Goal: Find specific page/section: Find specific page/section

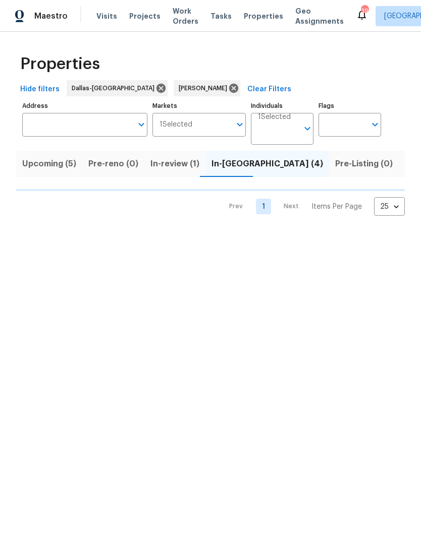
click at [404, 161] on span "Listed (29)" at bounding box center [425, 164] width 43 height 14
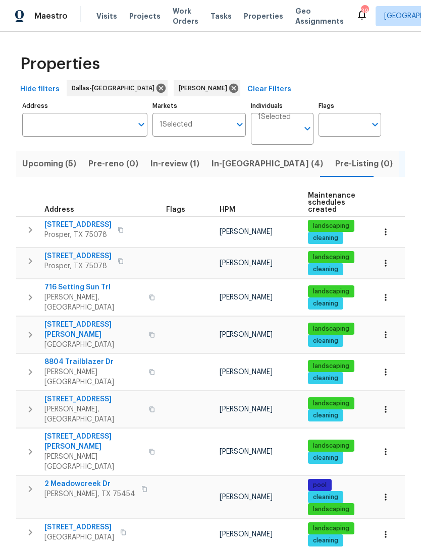
click at [78, 257] on span "16409 Stillhouse Hollow Ct" at bounding box center [77, 256] width 67 height 10
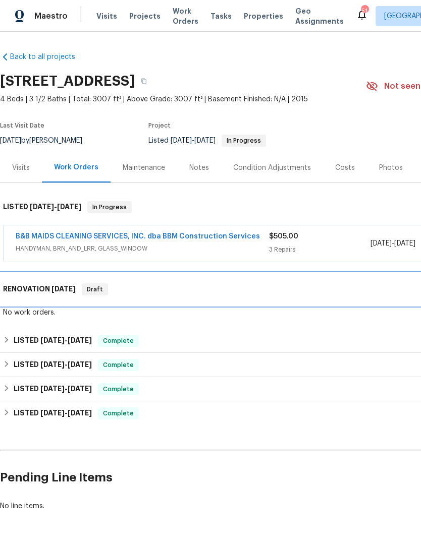
click at [48, 289] on h6 "RENOVATION [DATE]" at bounding box center [39, 289] width 73 height 12
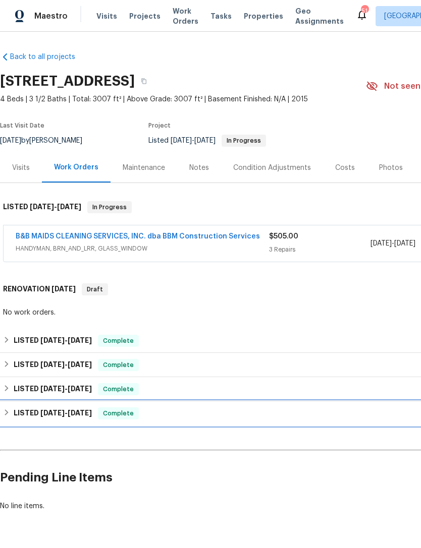
click at [78, 416] on span "[DATE]" at bounding box center [80, 412] width 24 height 7
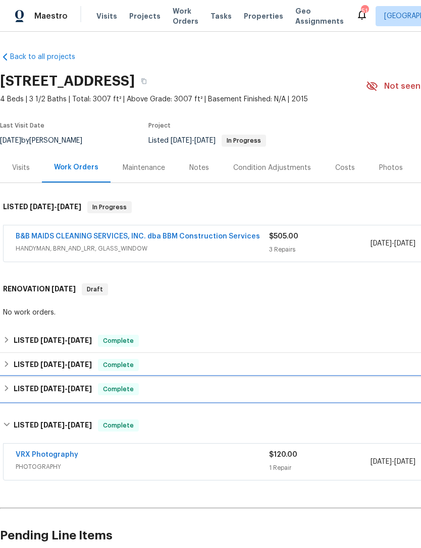
click at [81, 395] on h6 "LISTED [DATE] - [DATE]" at bounding box center [53, 389] width 78 height 12
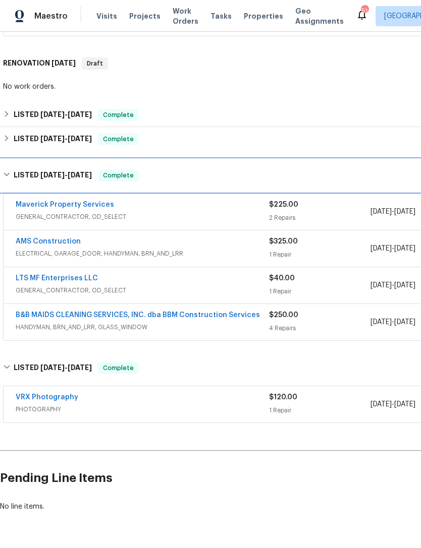
scroll to position [225, 0]
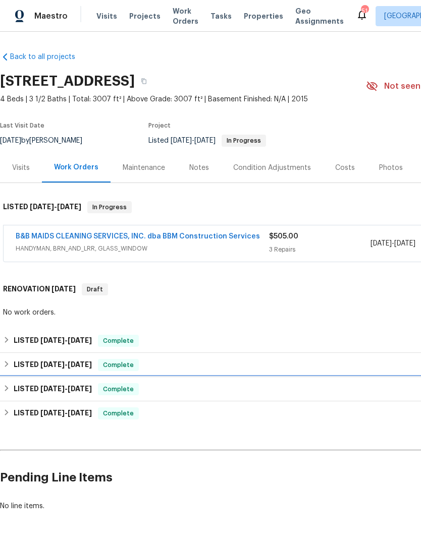
click at [78, 383] on h6 "LISTED [DATE] - [DATE]" at bounding box center [53, 389] width 78 height 12
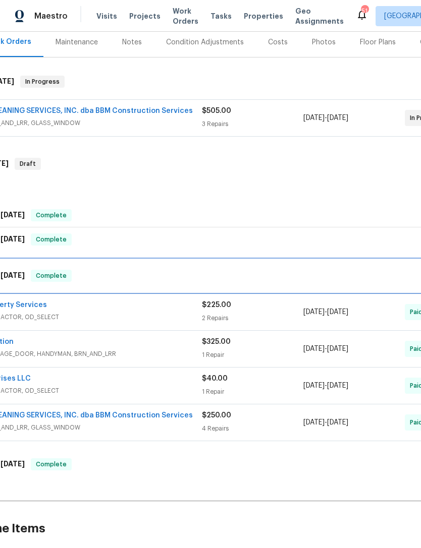
scroll to position [126, 68]
